Goal: Task Accomplishment & Management: Manage account settings

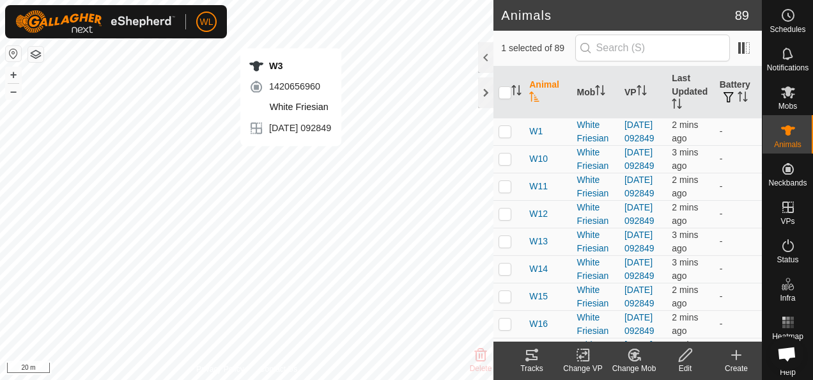
checkbox input "true"
checkbox input "false"
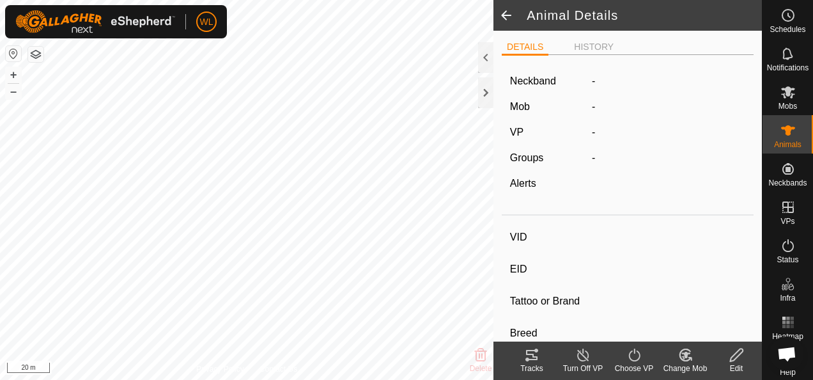
click at [529, 366] on div "Tracks" at bounding box center [531, 368] width 51 height 12
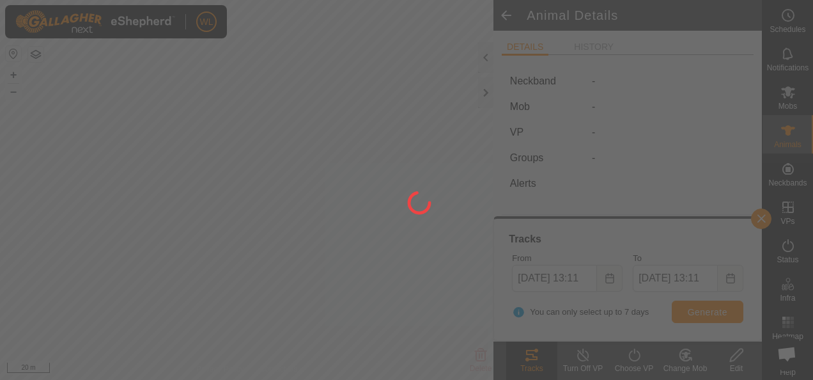
type input "W3"
type input "-"
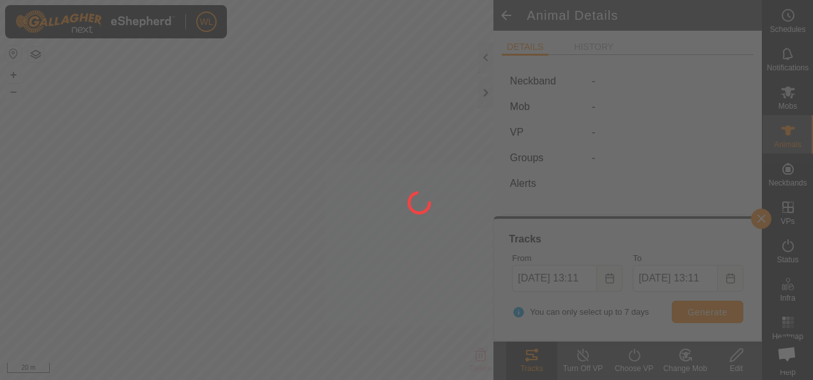
type input "0 kg"
type input "-"
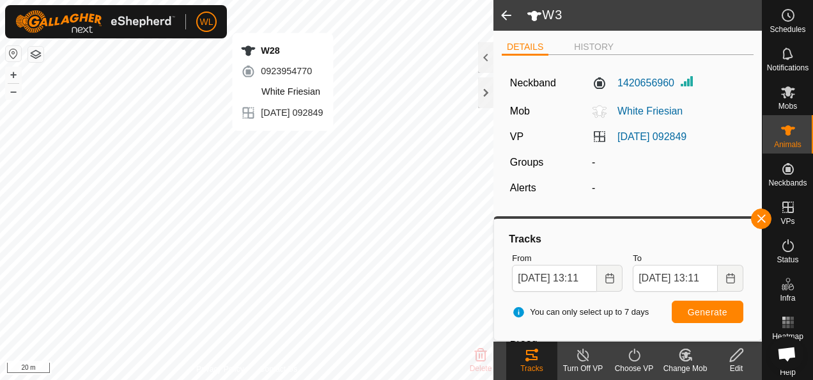
type input "W28"
type input "-"
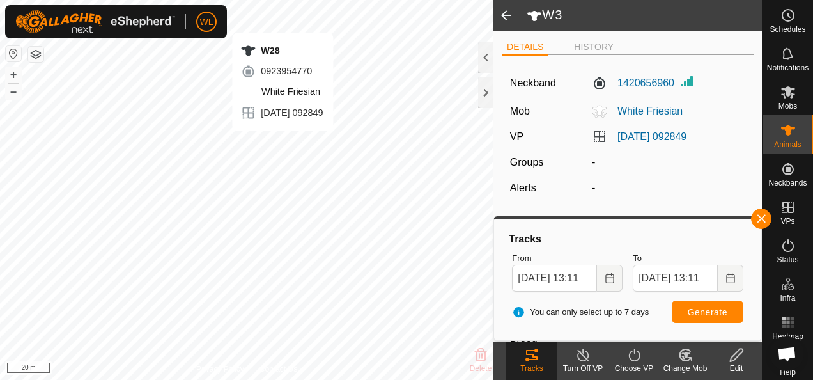
type input "0 kg"
type input "-"
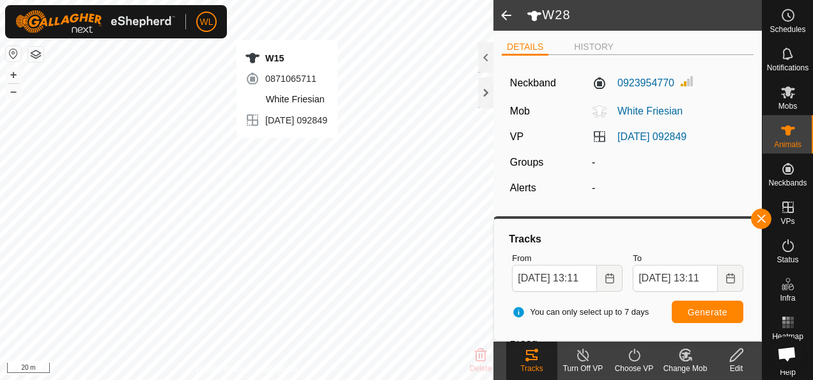
type input "W15"
type input "-"
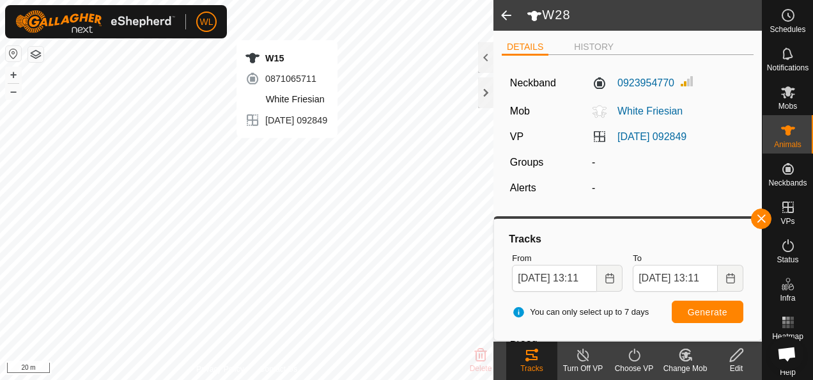
type input "0 kg"
type input "-"
click at [534, 354] on icon at bounding box center [531, 354] width 15 height 15
type input "W27"
type input "-"
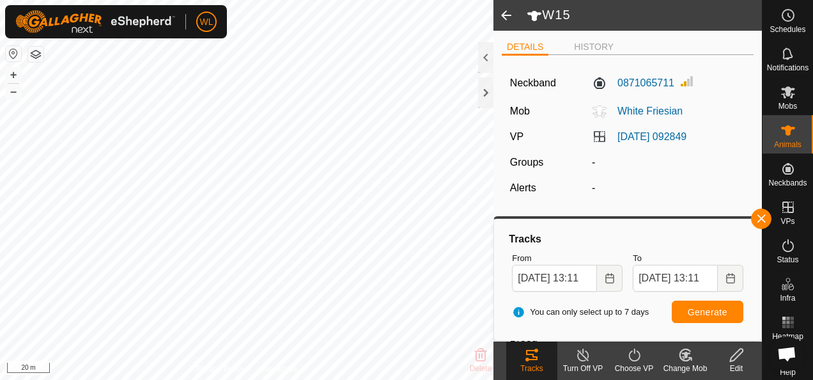
type input "-"
type input "0 kg"
type input "-"
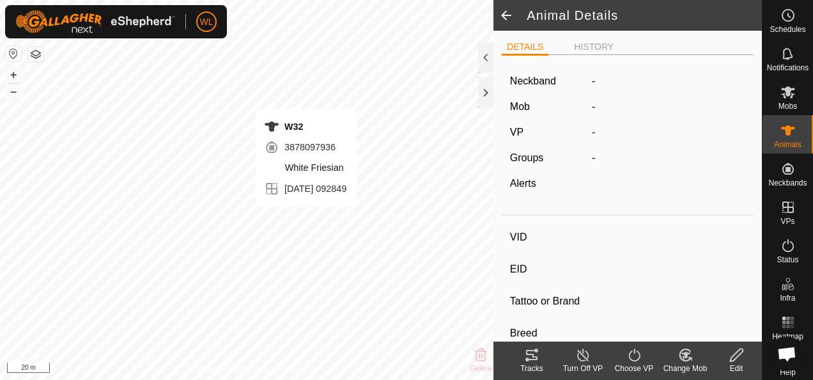
type input "W32"
type input "-"
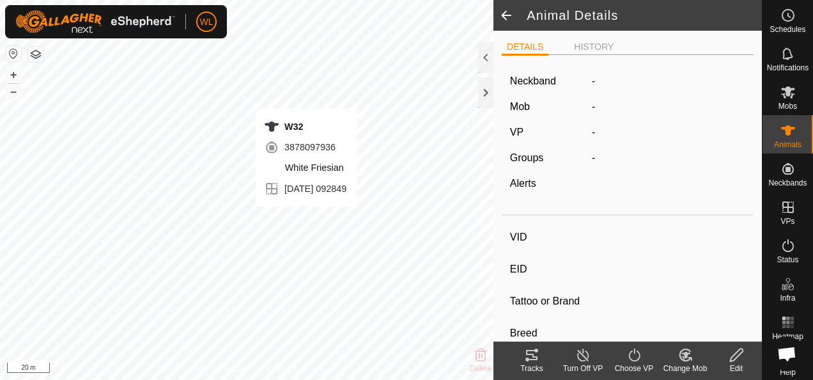
type input "0 kg"
type input "-"
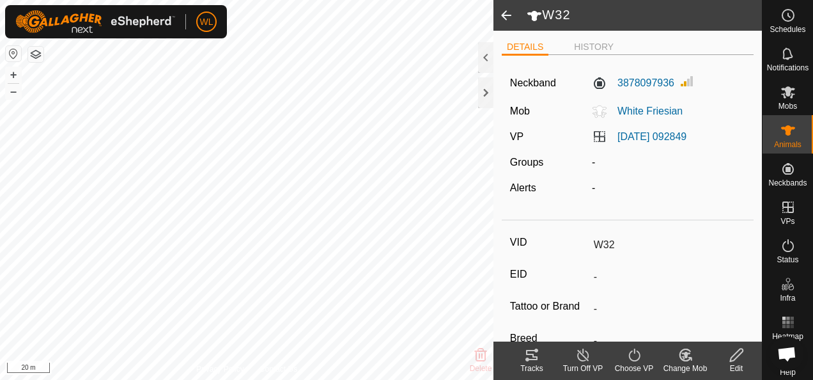
click at [536, 355] on icon at bounding box center [531, 354] width 15 height 15
